Goal: Task Accomplishment & Management: Manage account settings

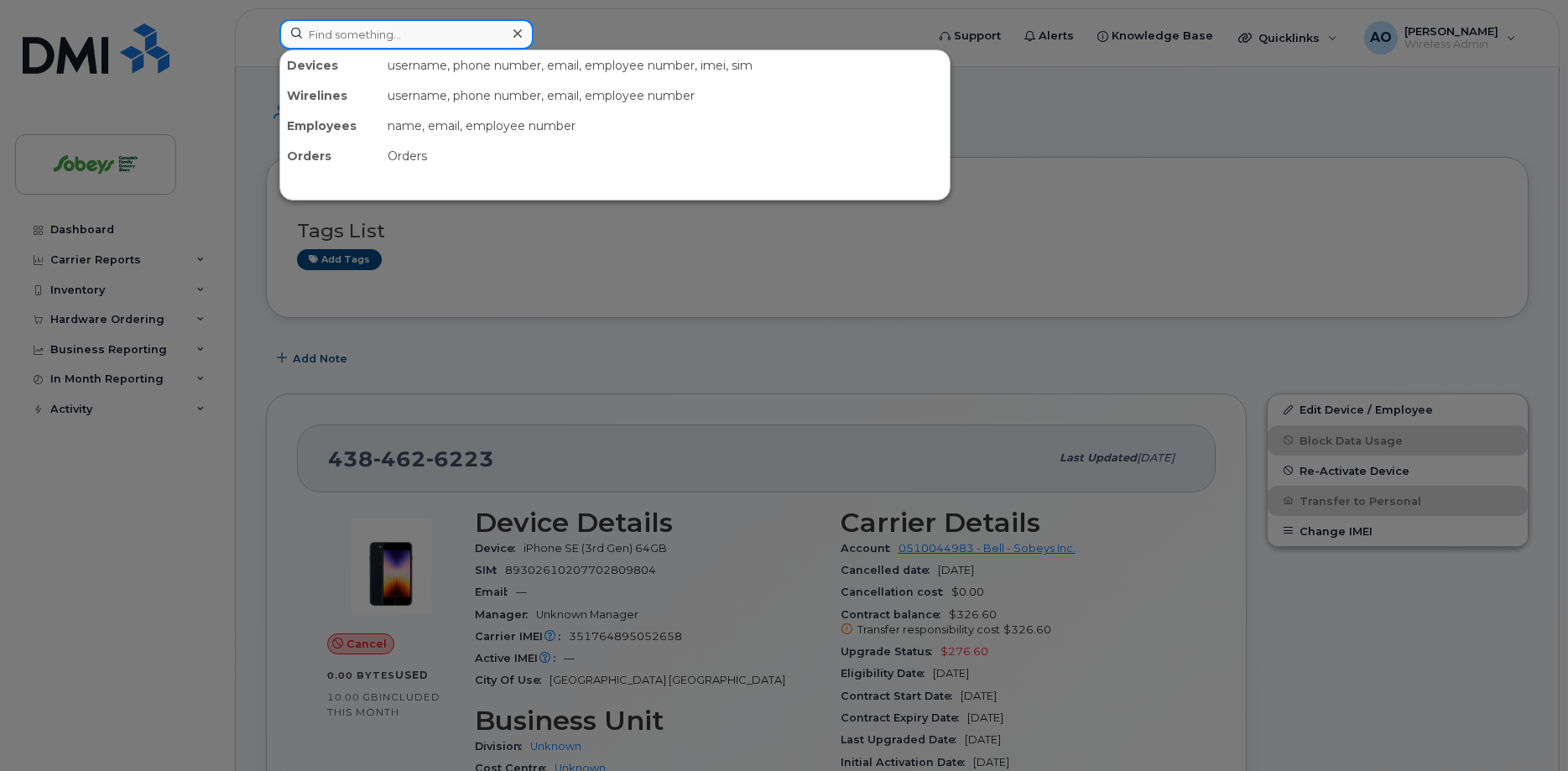
paste input "Yunus"
click at [457, 35] on input at bounding box center [407, 34] width 254 height 31
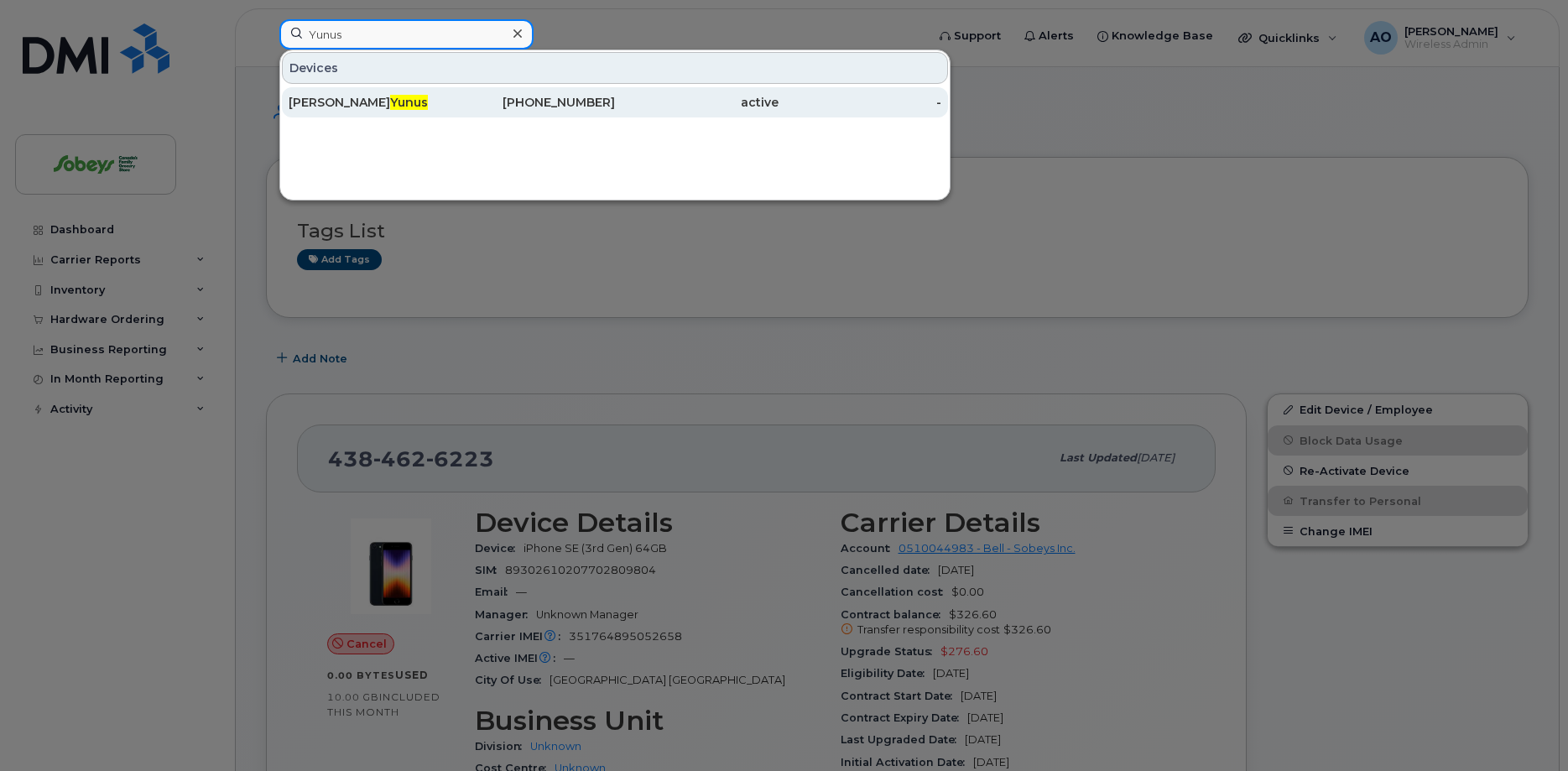
type input "Yunus"
click at [390, 99] on span "Yunus" at bounding box center [409, 102] width 37 height 15
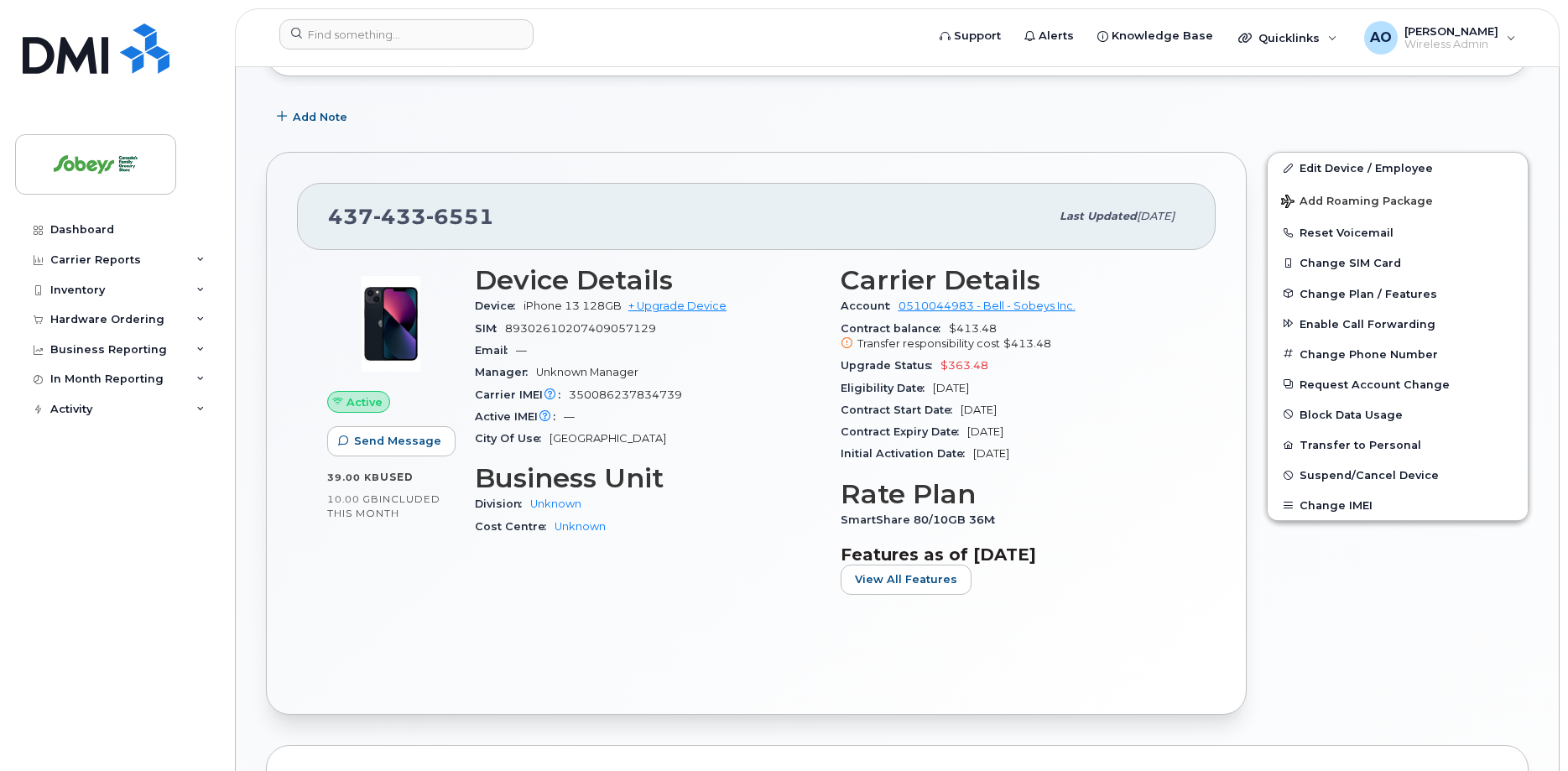
scroll to position [242, 0]
click at [1365, 473] on span "Suspend/Cancel Device" at bounding box center [1369, 474] width 140 height 12
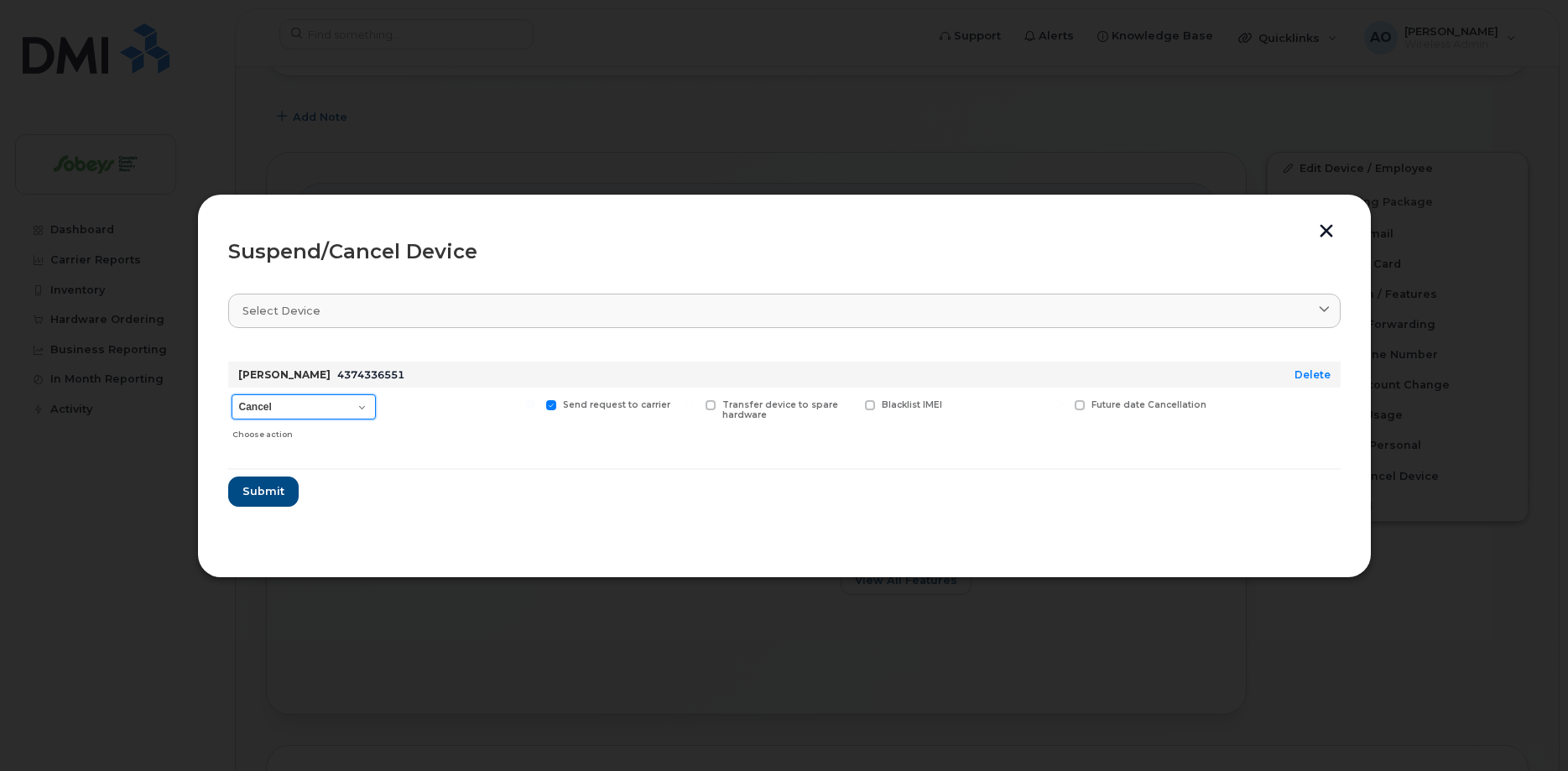
click at [232, 394] on select "Cancel Suspend - Extend Suspension Suspend - Reduced Rate Suspend - Full Rate S…" at bounding box center [303, 407] width 144 height 25
select select "[object Object]"
click option "Suspend - Reduced Rate" at bounding box center [0, 0] width 0 height 0
click at [282, 496] on button "Submit" at bounding box center [262, 492] width 69 height 31
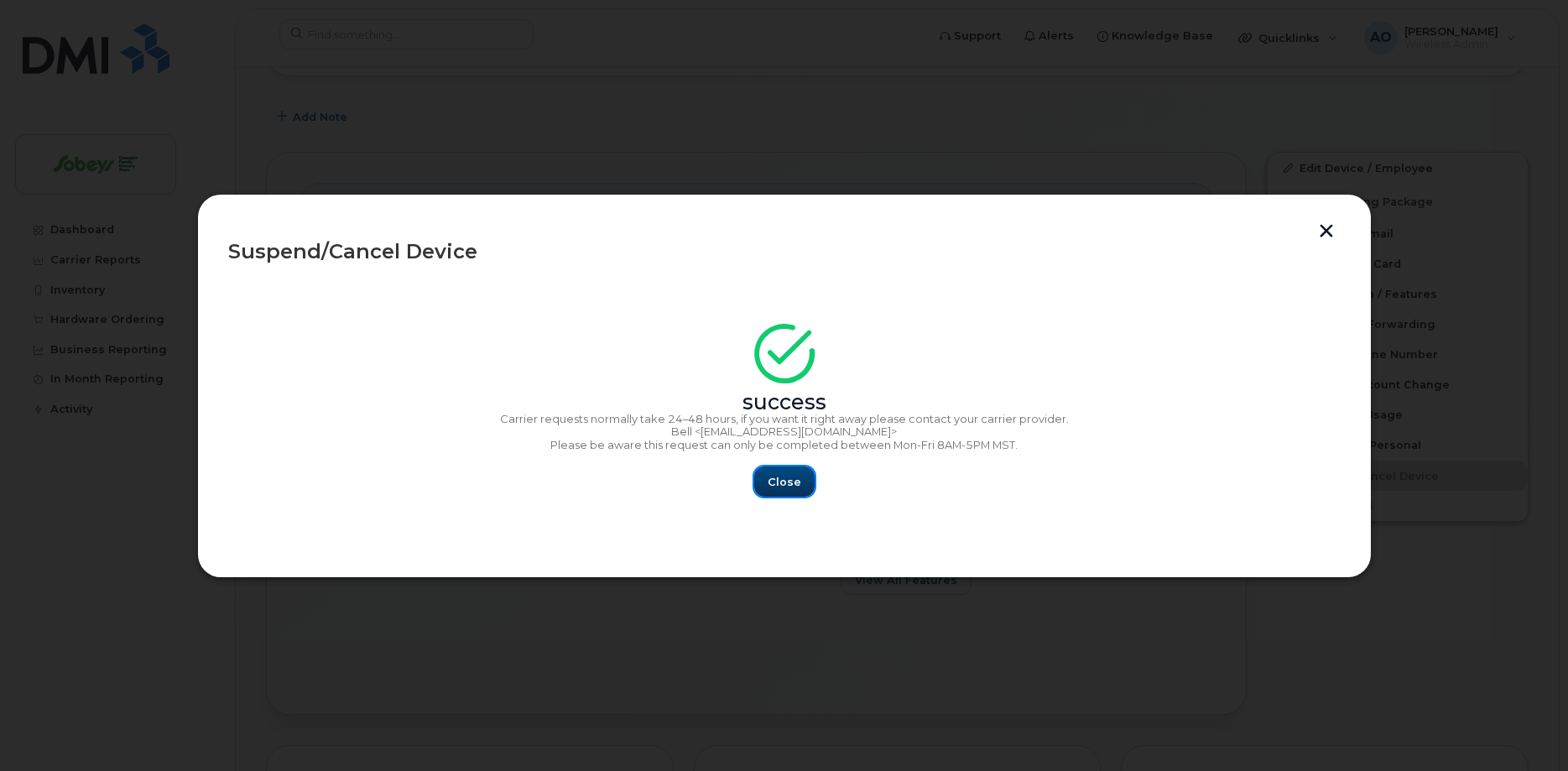
click at [783, 487] on span "Close" at bounding box center [784, 481] width 33 height 16
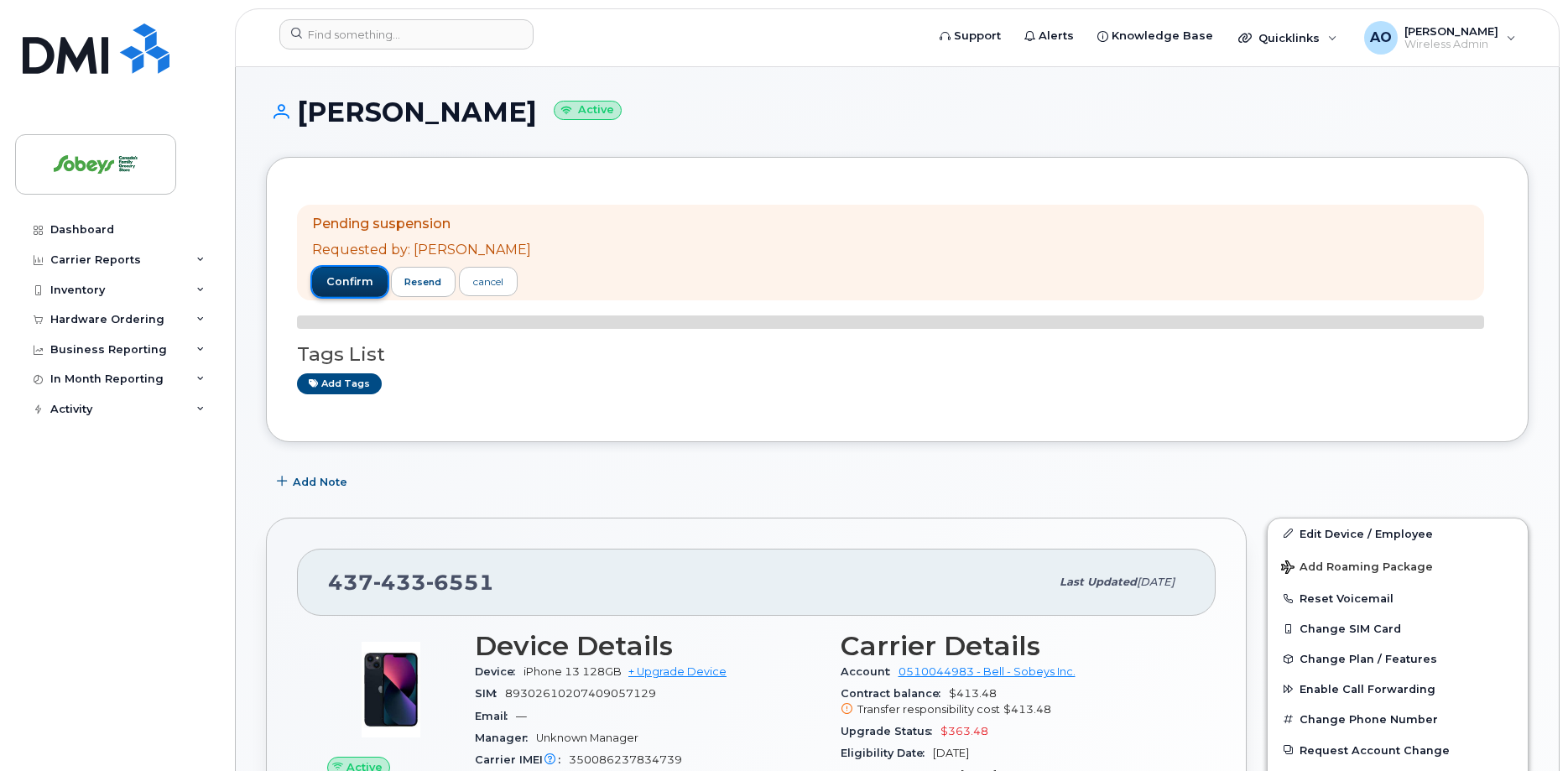
click at [357, 278] on span "confirm" at bounding box center [349, 282] width 47 height 15
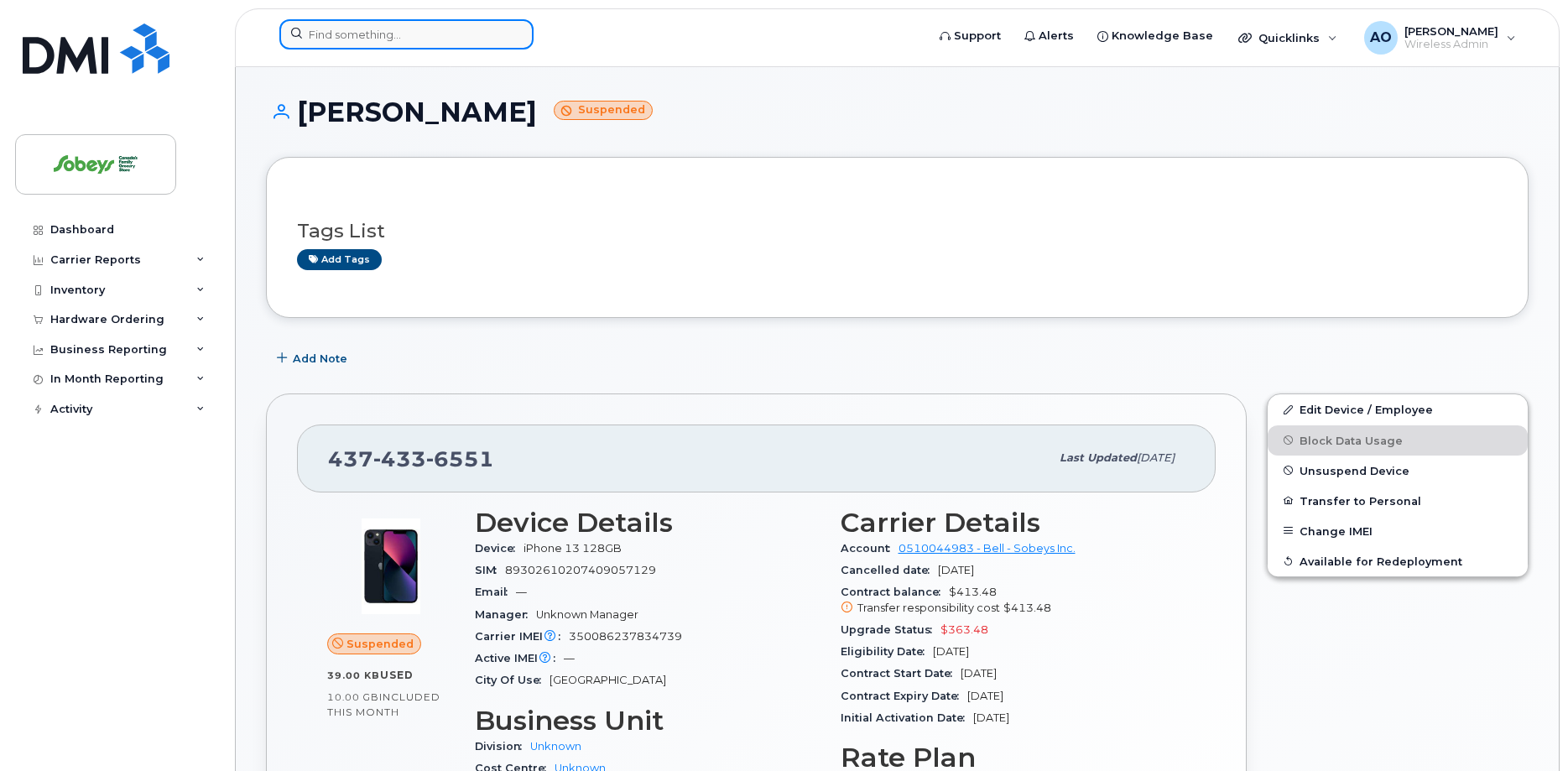
click at [394, 36] on input at bounding box center [407, 34] width 254 height 31
paste input "4039882014"
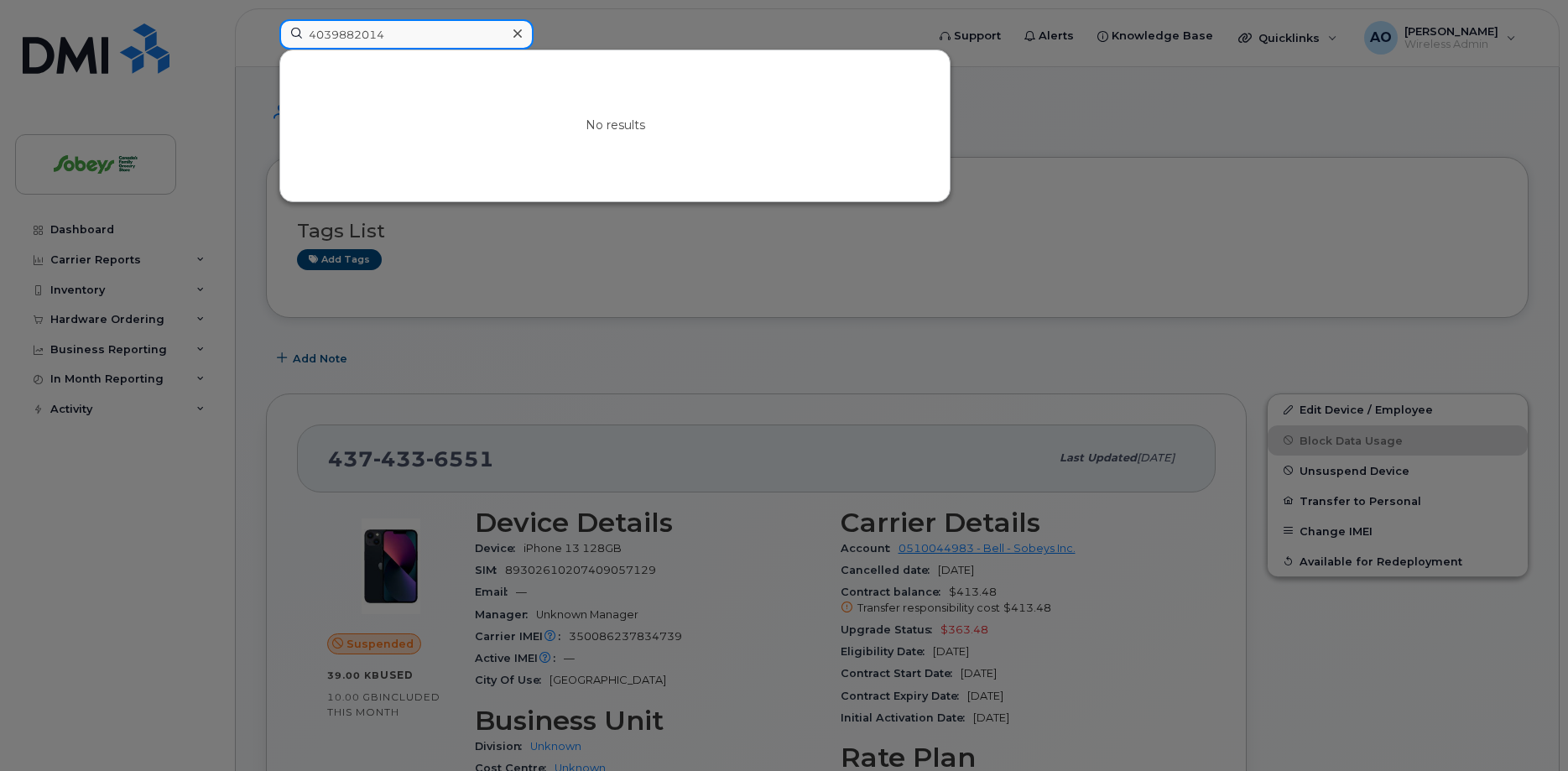
type input "4039882014"
